Goal: Task Accomplishment & Management: Complete application form

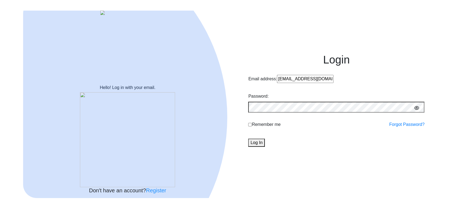
click at [255, 84] on div "Email address: kunal@edulab.in" at bounding box center [336, 80] width 176 height 10
click at [277, 83] on input "[EMAIL_ADDRESS][DOMAIN_NAME]" at bounding box center [305, 79] width 57 height 8
type input "akashmourya@edulab.in"
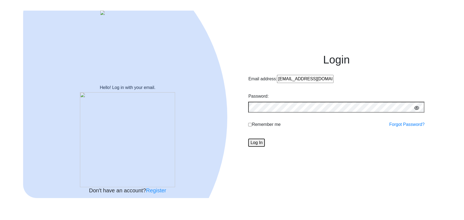
click at [264, 147] on button "Log In" at bounding box center [256, 143] width 16 height 8
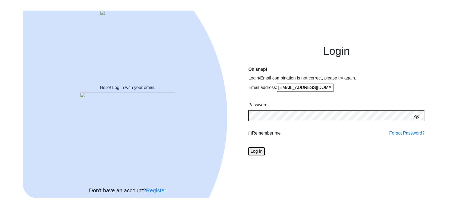
click at [262, 156] on button "Log In" at bounding box center [256, 152] width 16 height 8
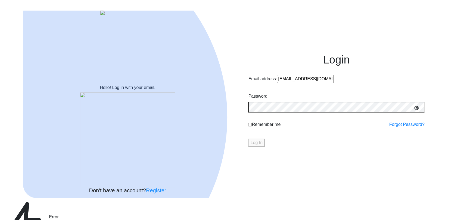
click at [283, 83] on input "akashmourya@edulab.in" at bounding box center [305, 79] width 57 height 8
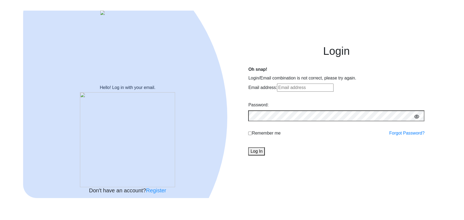
click at [277, 92] on input "Email address:" at bounding box center [305, 88] width 57 height 8
click at [261, 156] on button "Log In" at bounding box center [256, 152] width 16 height 8
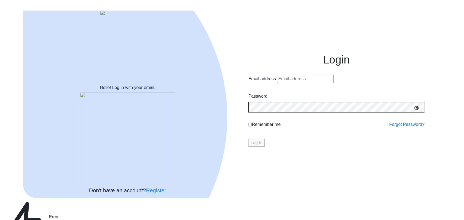
click at [290, 83] on input "Email address:" at bounding box center [305, 79] width 57 height 8
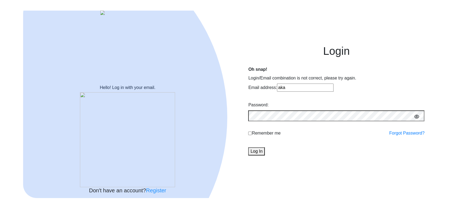
type input "akashmourya123@edulab.in"
click at [264, 156] on button "Log In" at bounding box center [256, 152] width 16 height 8
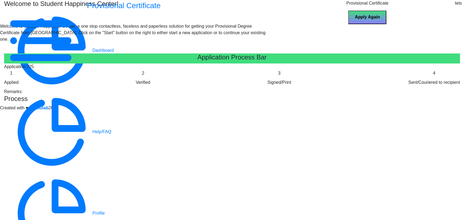
click at [462, 4] on div at bounding box center [462, 4] width 0 height 0
click at [442, 122] on span "Log out" at bounding box center [237, 125] width 453 height 7
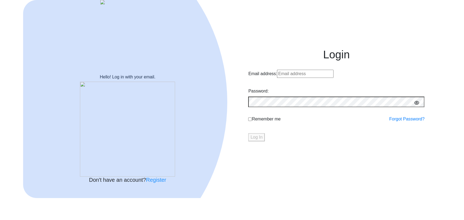
type input "[EMAIL_ADDRESS][DOMAIN_NAME]"
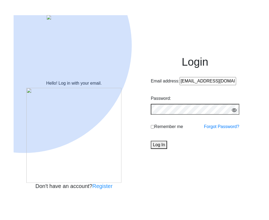
click at [112, 189] on link "Register" at bounding box center [102, 186] width 20 height 6
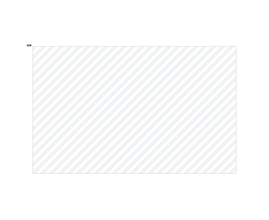
select select
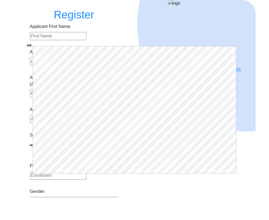
click at [29, 45] on span "button" at bounding box center [29, 45] width 0 height 0
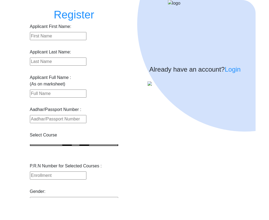
click at [86, 40] on input "Applicant First Name:" at bounding box center [58, 36] width 57 height 8
type input "testtette"
click at [83, 66] on div "Applicant Last Name:" at bounding box center [74, 57] width 89 height 17
click at [82, 66] on input "Applicant First Name:" at bounding box center [58, 62] width 57 height 8
type input "testtette"
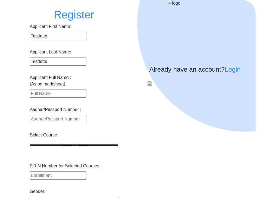
click at [66, 98] on input "Applicant First Name:" at bounding box center [58, 94] width 57 height 8
type input "testtette"
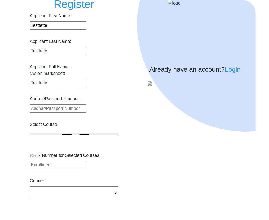
scroll to position [11, 0]
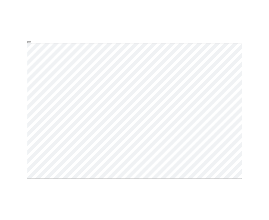
select select
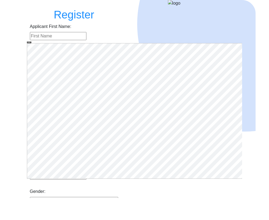
type input "[EMAIL_ADDRESS][DOMAIN_NAME]"
click at [29, 42] on span "button" at bounding box center [29, 42] width 0 height 0
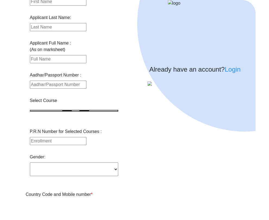
scroll to position [17, 0]
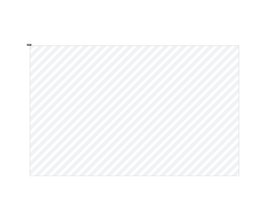
select select
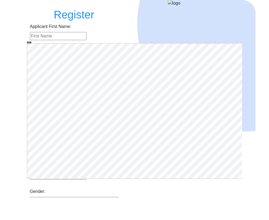
type input "[EMAIL_ADDRESS][DOMAIN_NAME]"
click at [29, 42] on span "button" at bounding box center [29, 42] width 0 height 0
